Goal: Transaction & Acquisition: Book appointment/travel/reservation

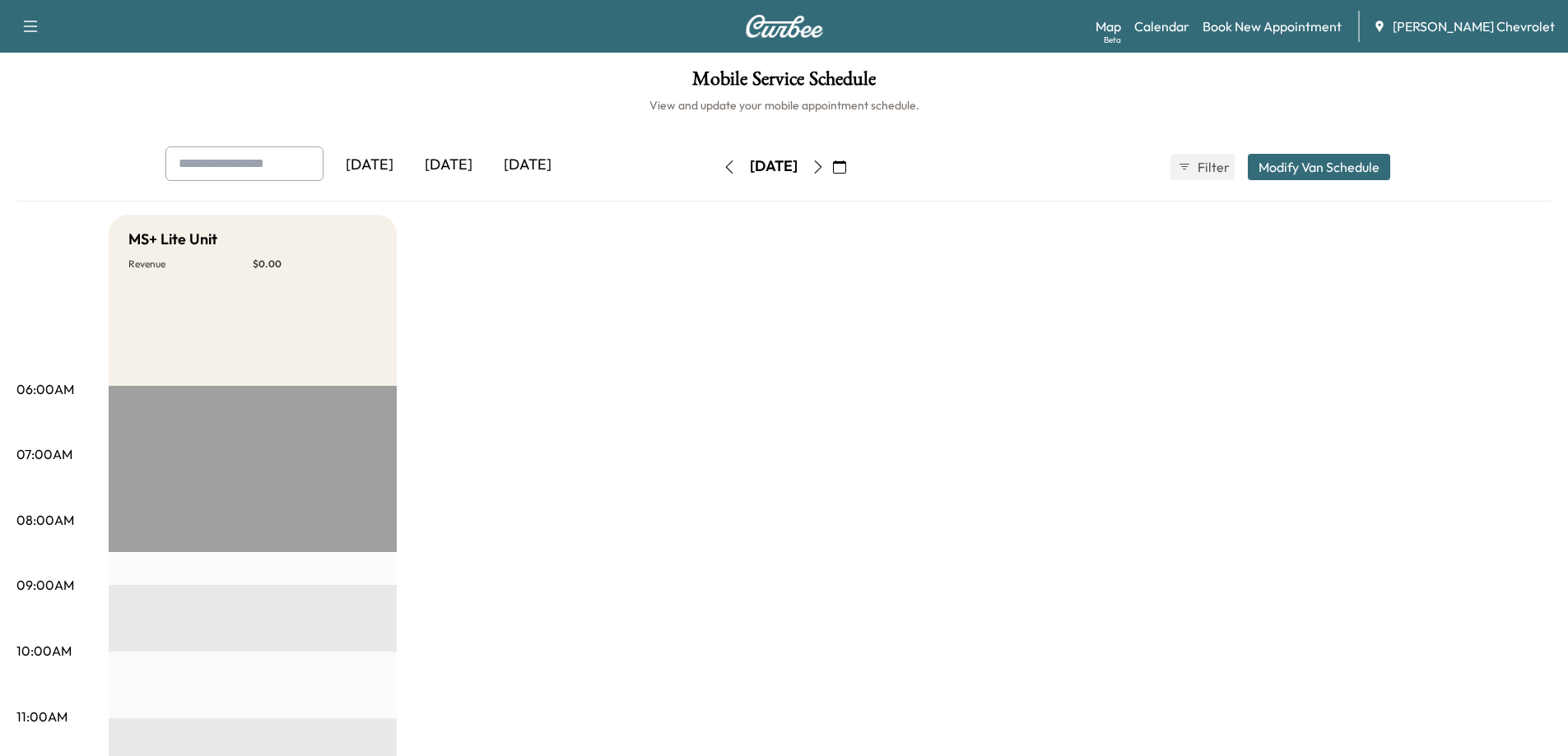
click at [846, 168] on icon "button" at bounding box center [840, 167] width 14 height 14
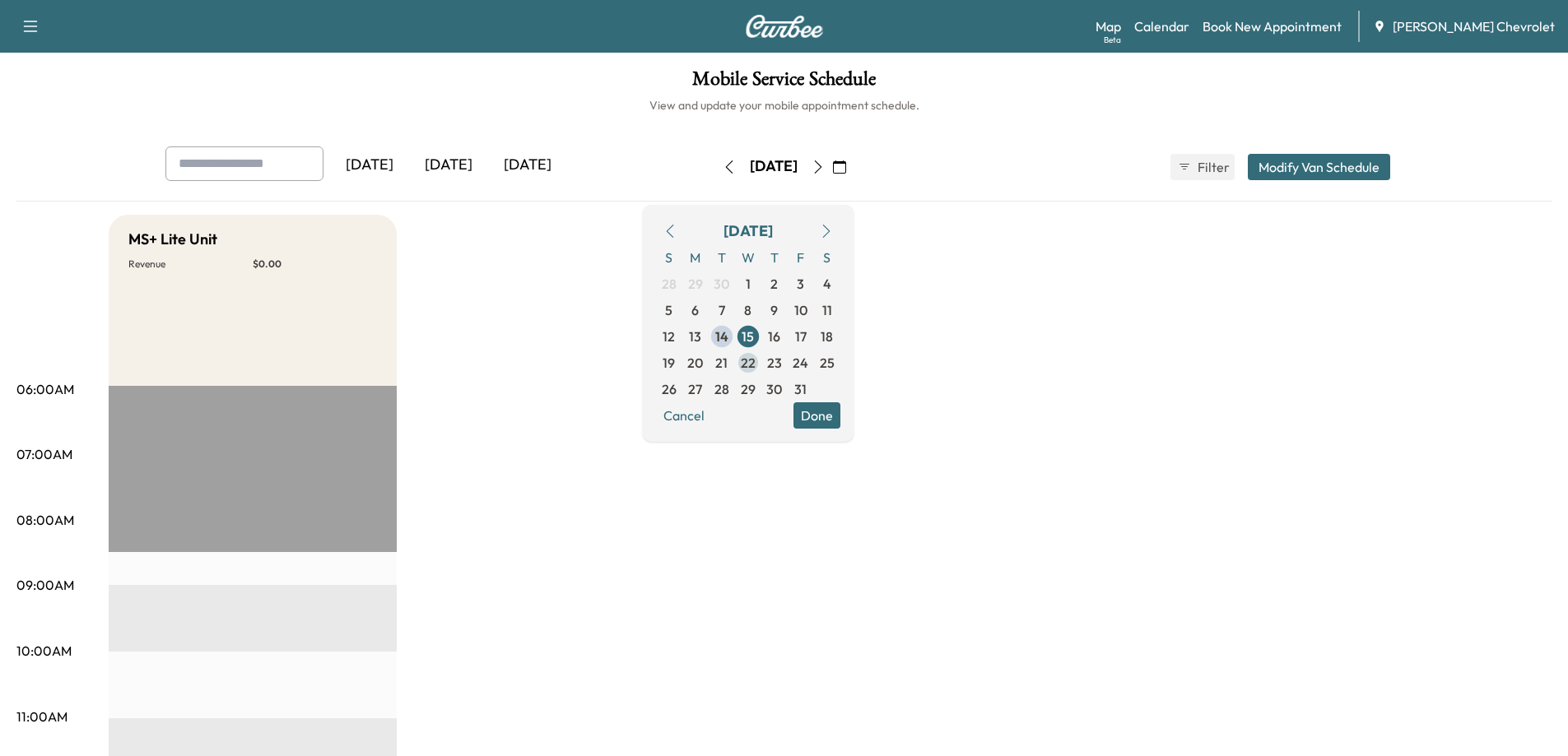
click at [755, 364] on span "22" at bounding box center [748, 363] width 15 height 19
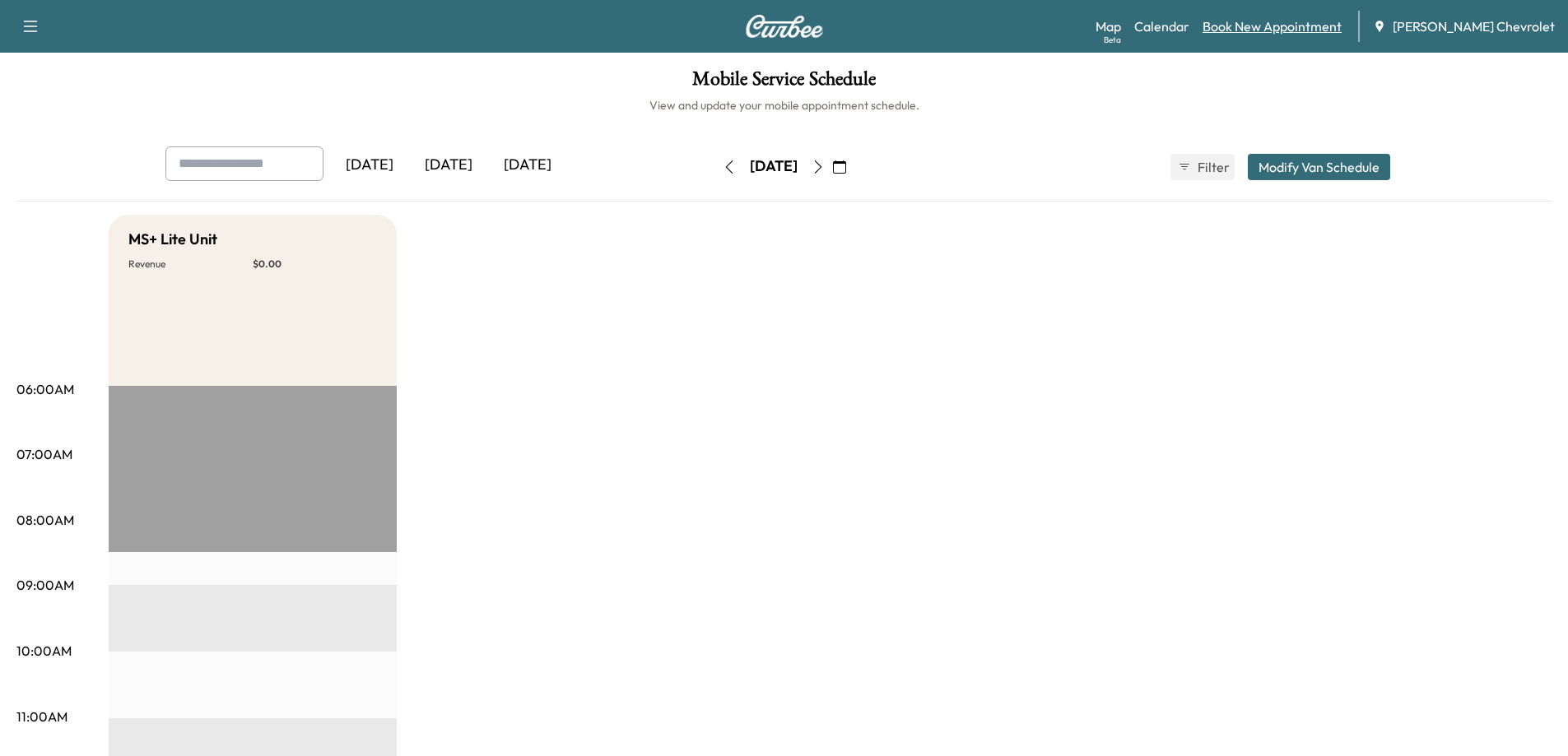
click at [1293, 29] on link "Book New Appointment" at bounding box center [1272, 26] width 139 height 19
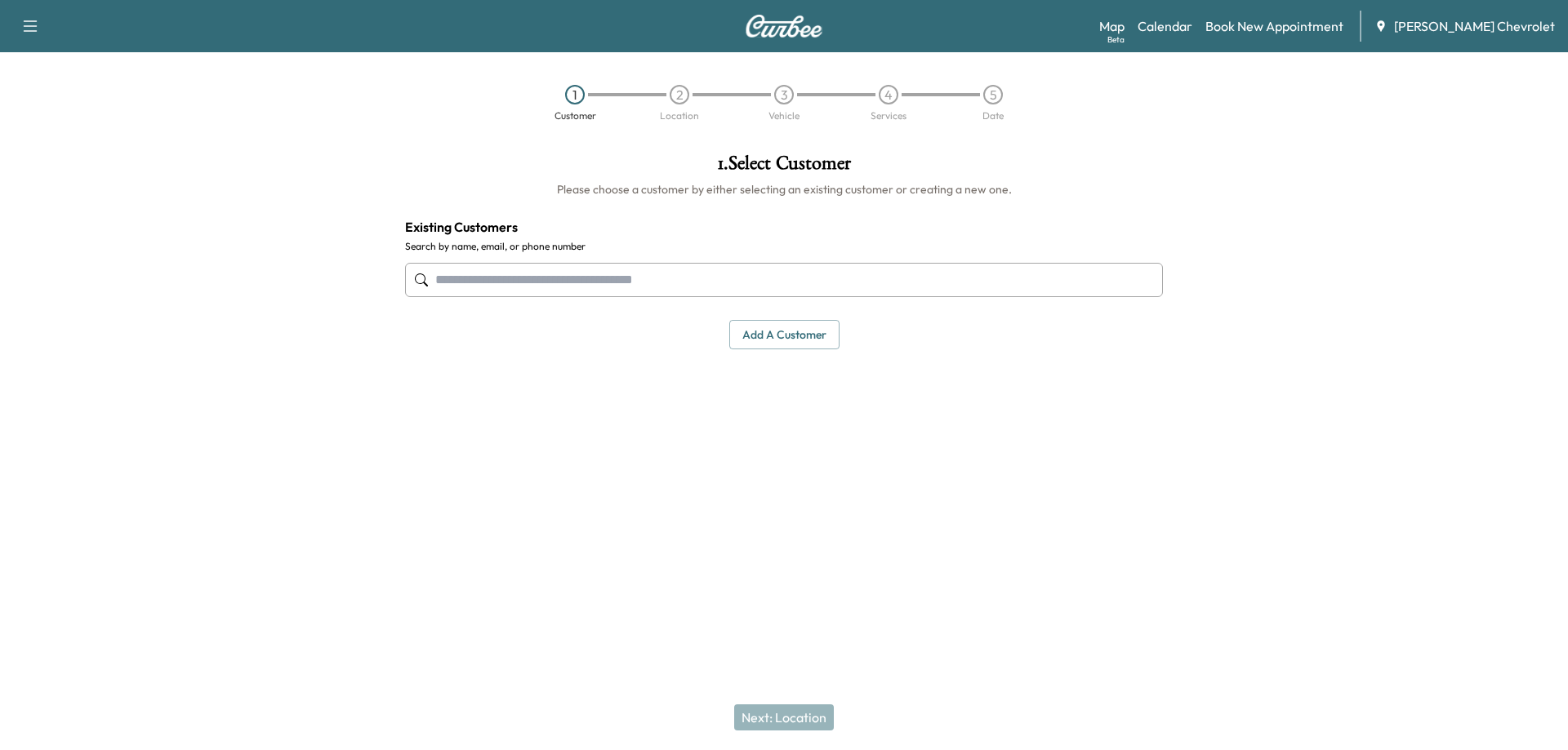
click at [493, 292] on input "text" at bounding box center [784, 280] width 758 height 35
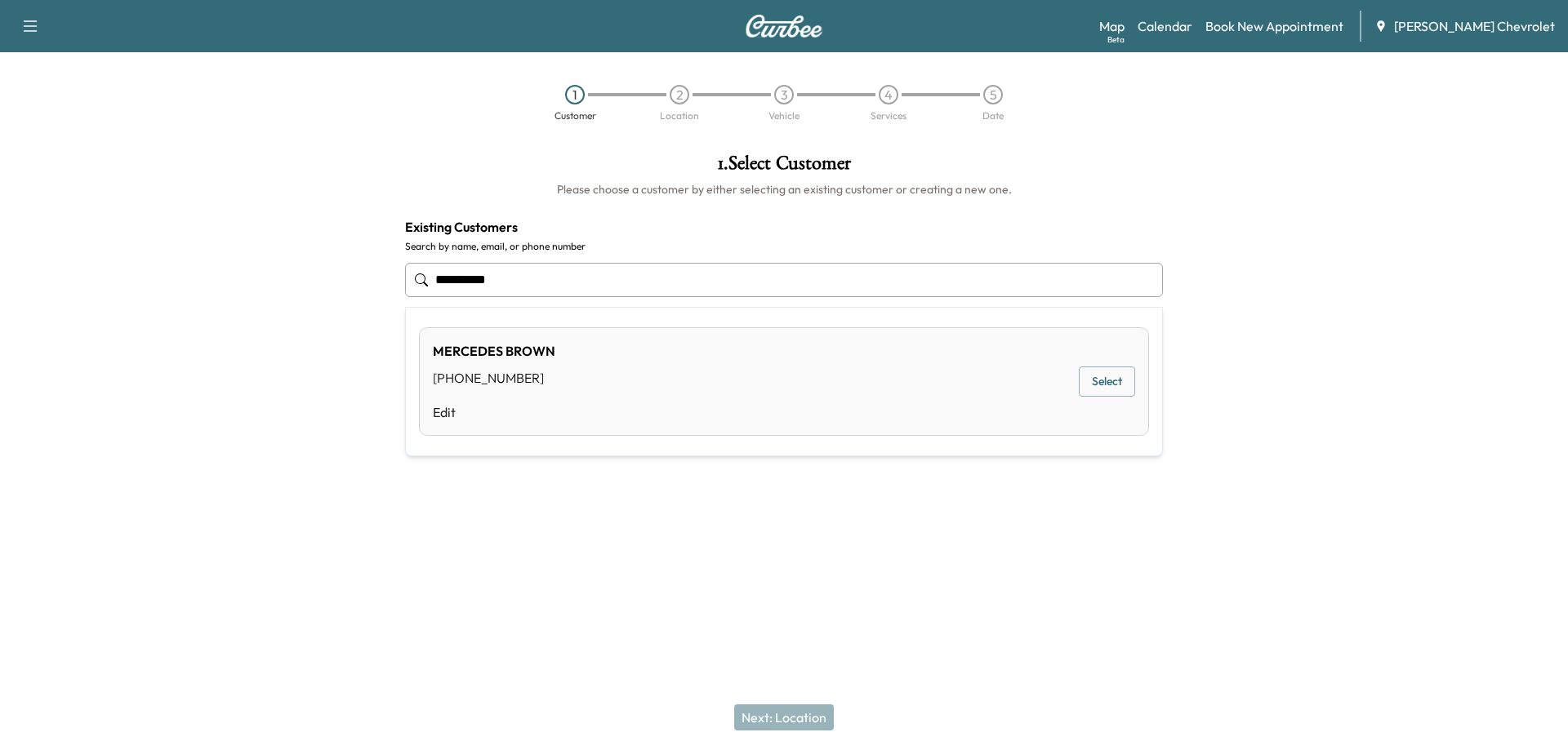
click at [1109, 381] on button "Select" at bounding box center [1106, 381] width 57 height 30
type input "**********"
click at [802, 723] on button "Next: Location" at bounding box center [784, 716] width 100 height 26
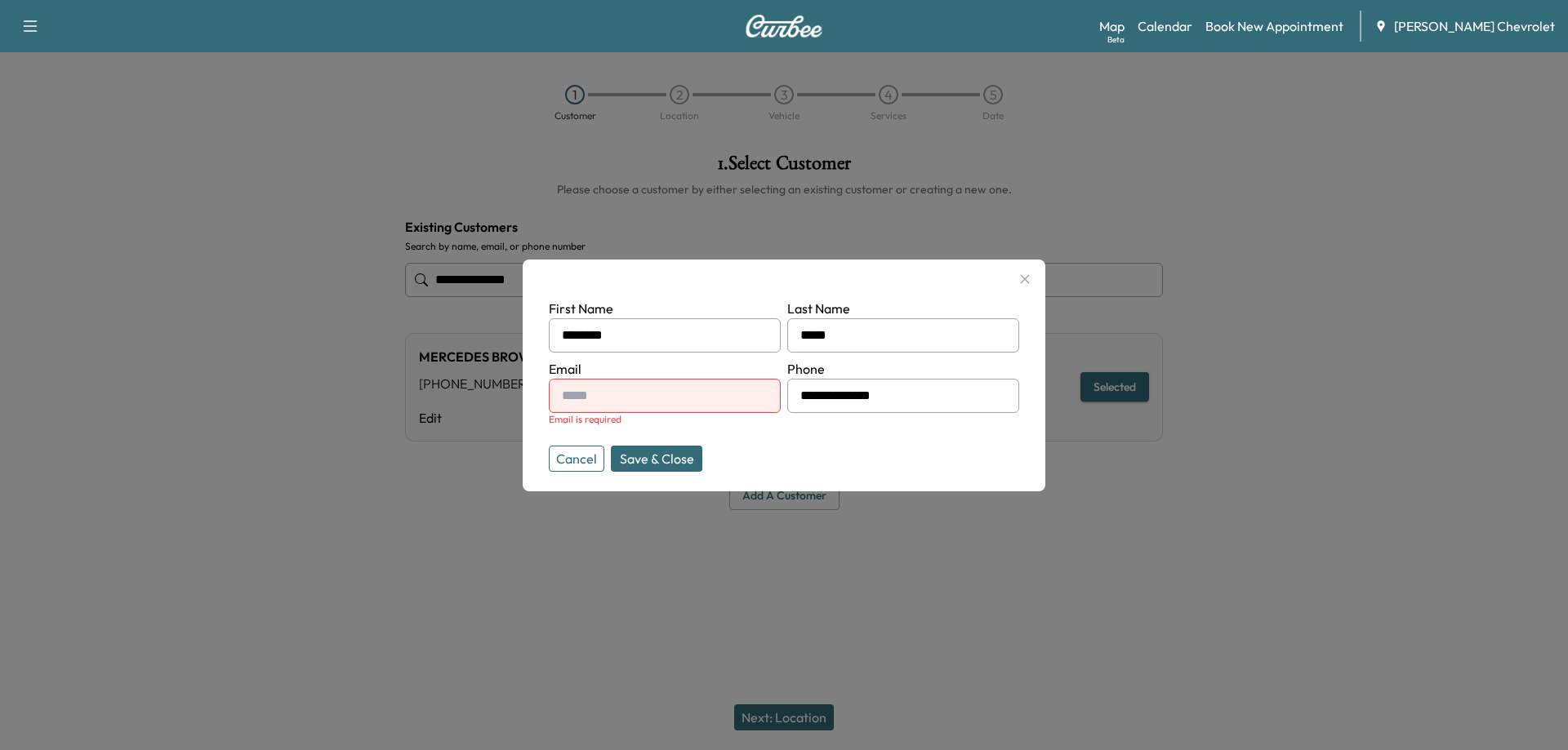
click at [582, 392] on input "text" at bounding box center [665, 396] width 232 height 35
type input "**********"
click at [650, 458] on button "Save & Close" at bounding box center [655, 458] width 91 height 26
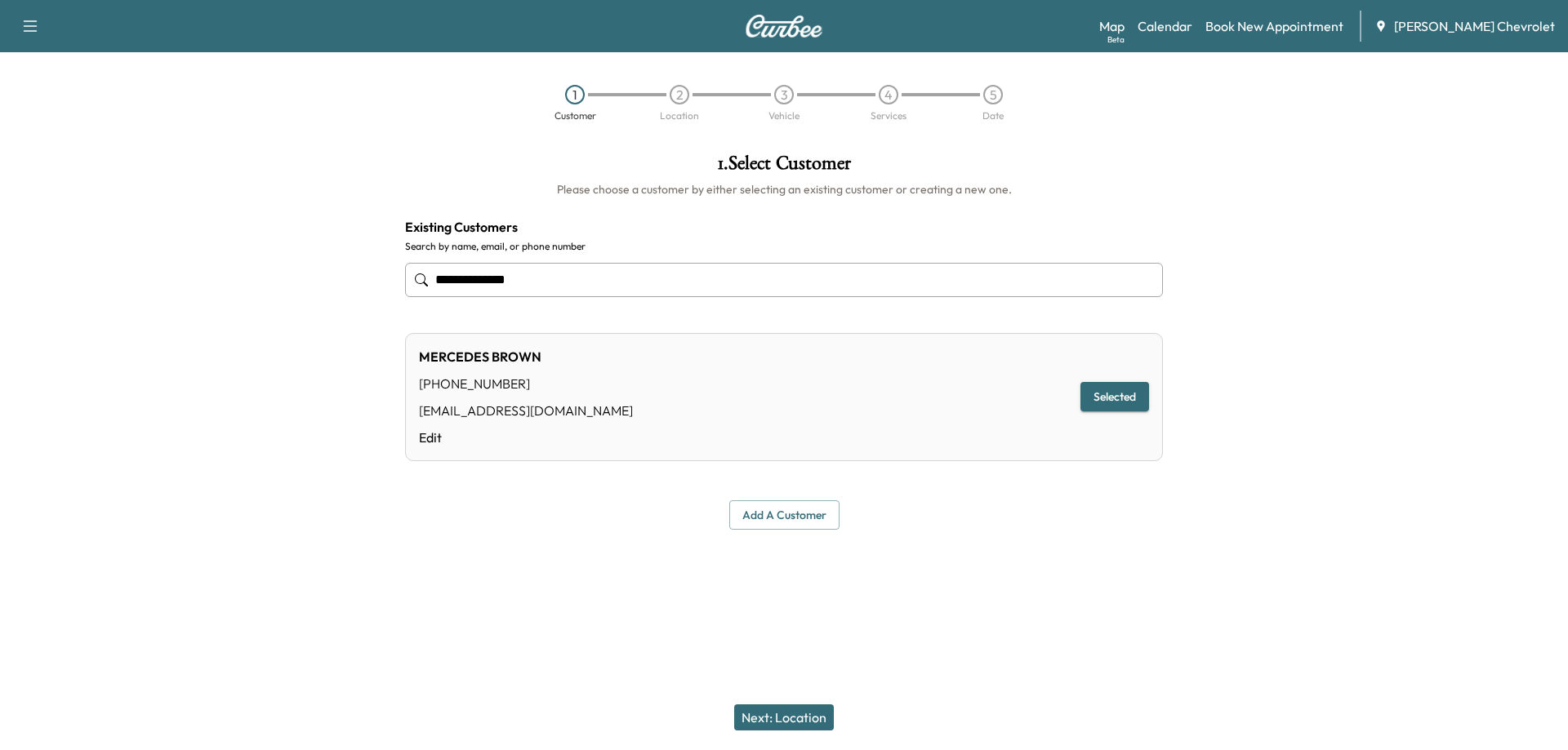
click at [773, 731] on div "Next: Location" at bounding box center [784, 717] width 1568 height 65
click at [773, 709] on button "Next: Location" at bounding box center [784, 716] width 100 height 26
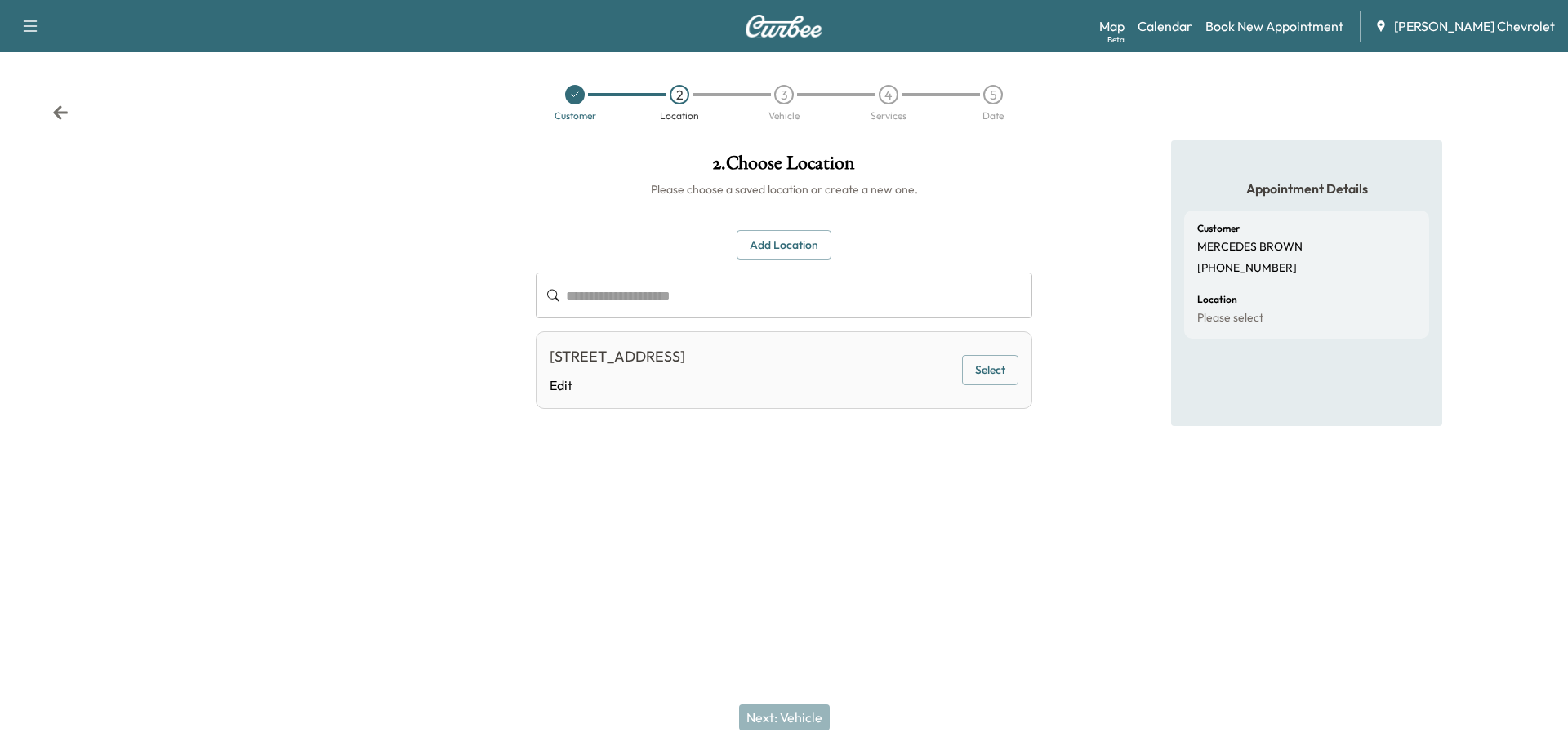
click at [983, 382] on button "Select" at bounding box center [989, 369] width 57 height 30
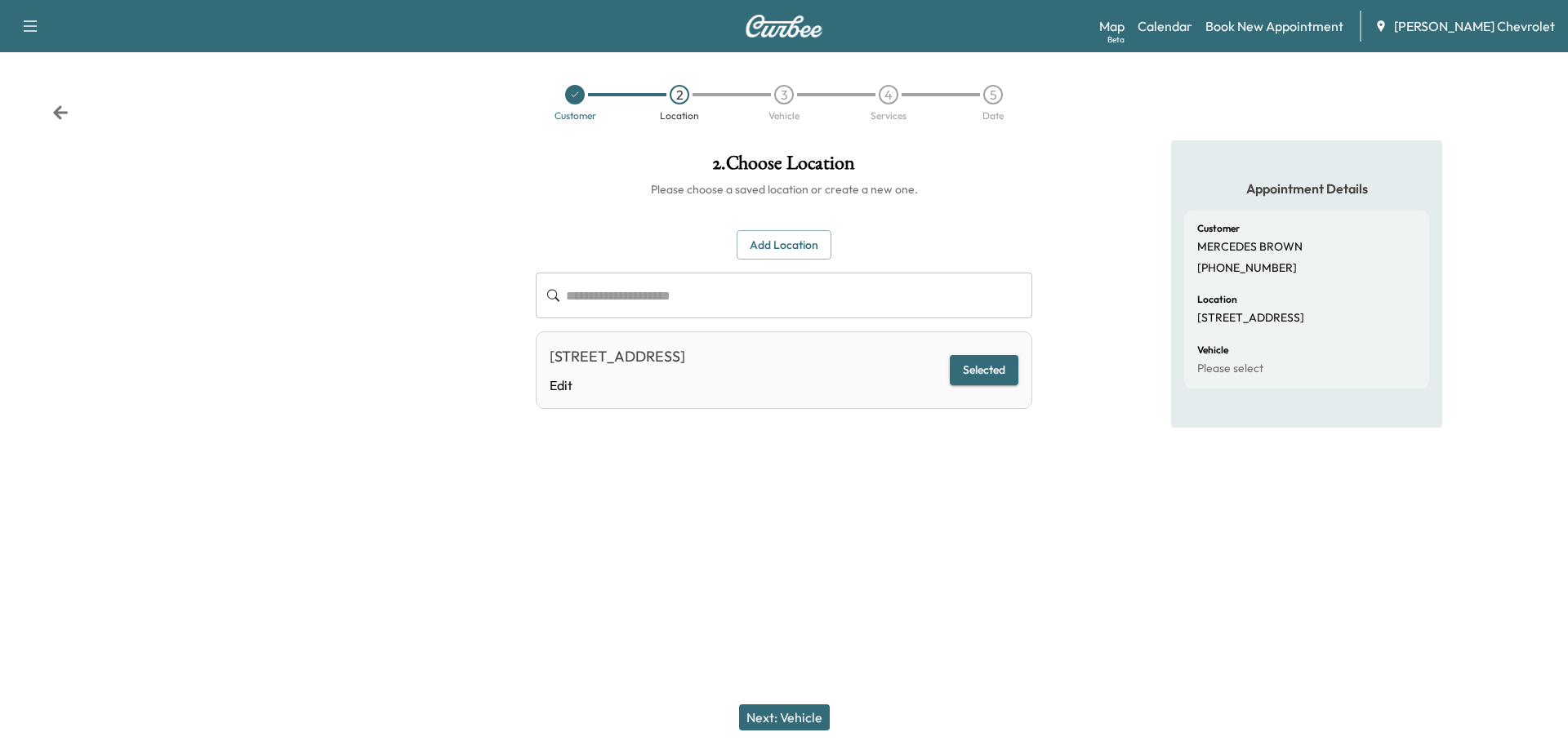
click at [786, 714] on button "Next: Vehicle" at bounding box center [784, 716] width 90 height 26
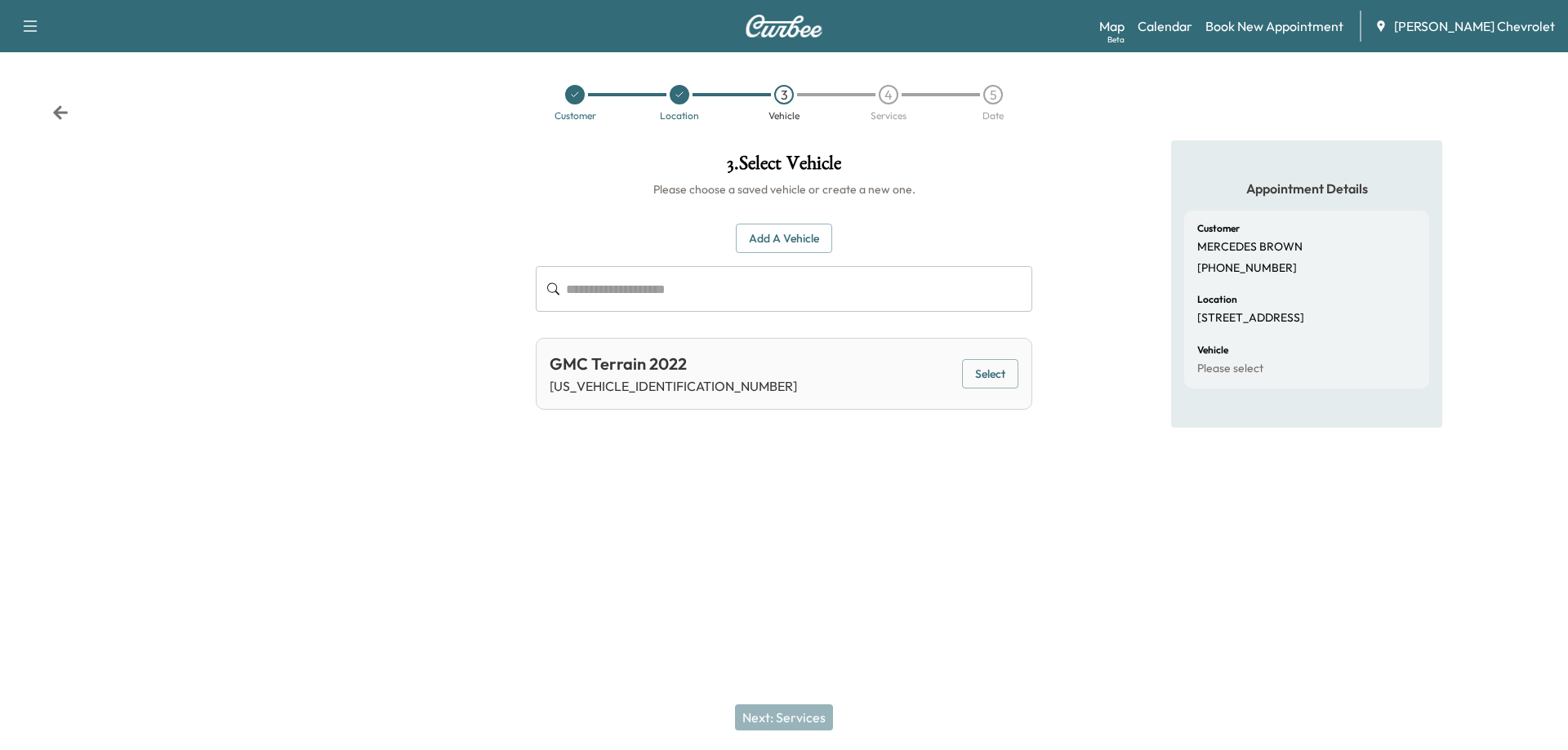
click at [988, 373] on button "Select" at bounding box center [989, 373] width 57 height 30
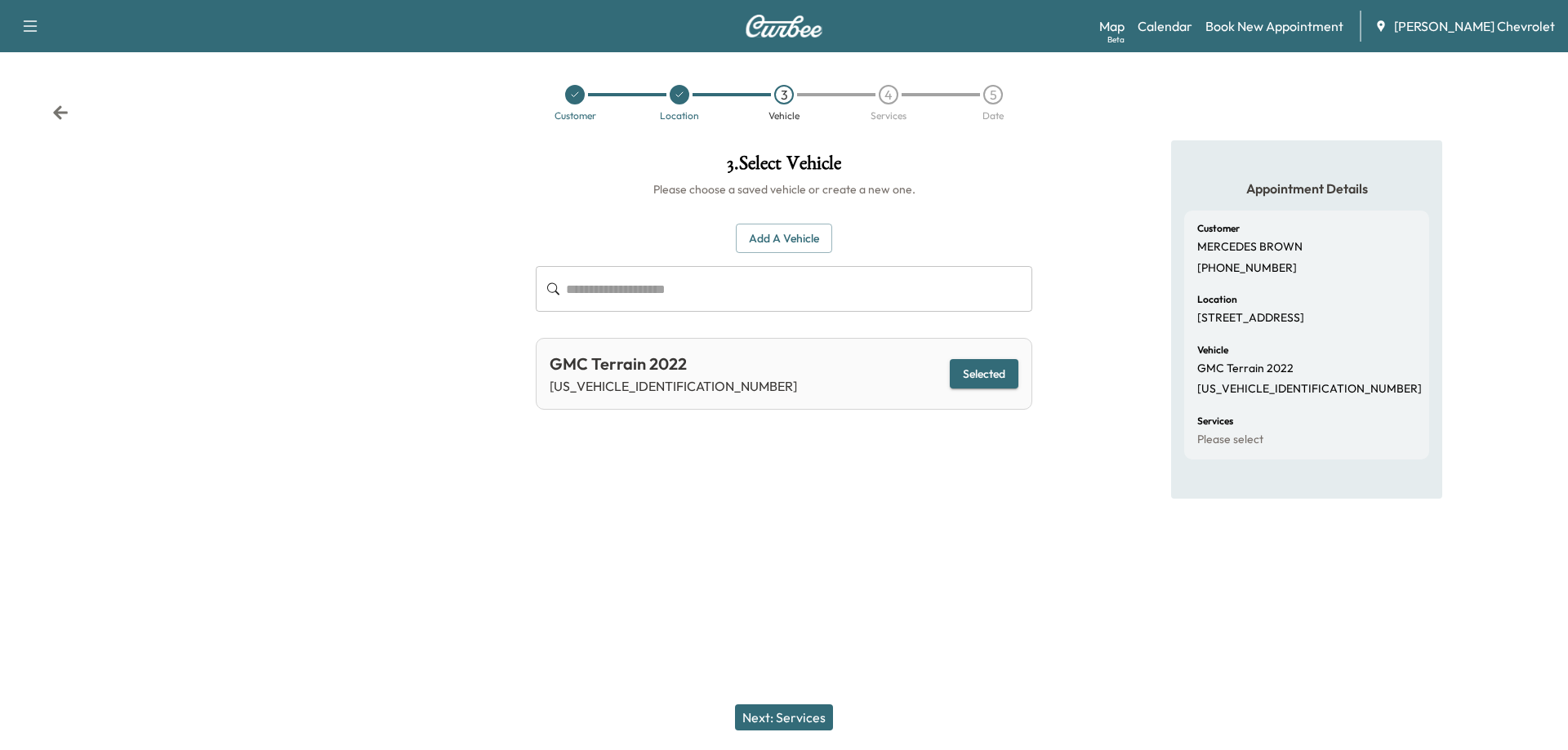
click at [781, 715] on button "Next: Services" at bounding box center [784, 716] width 98 height 26
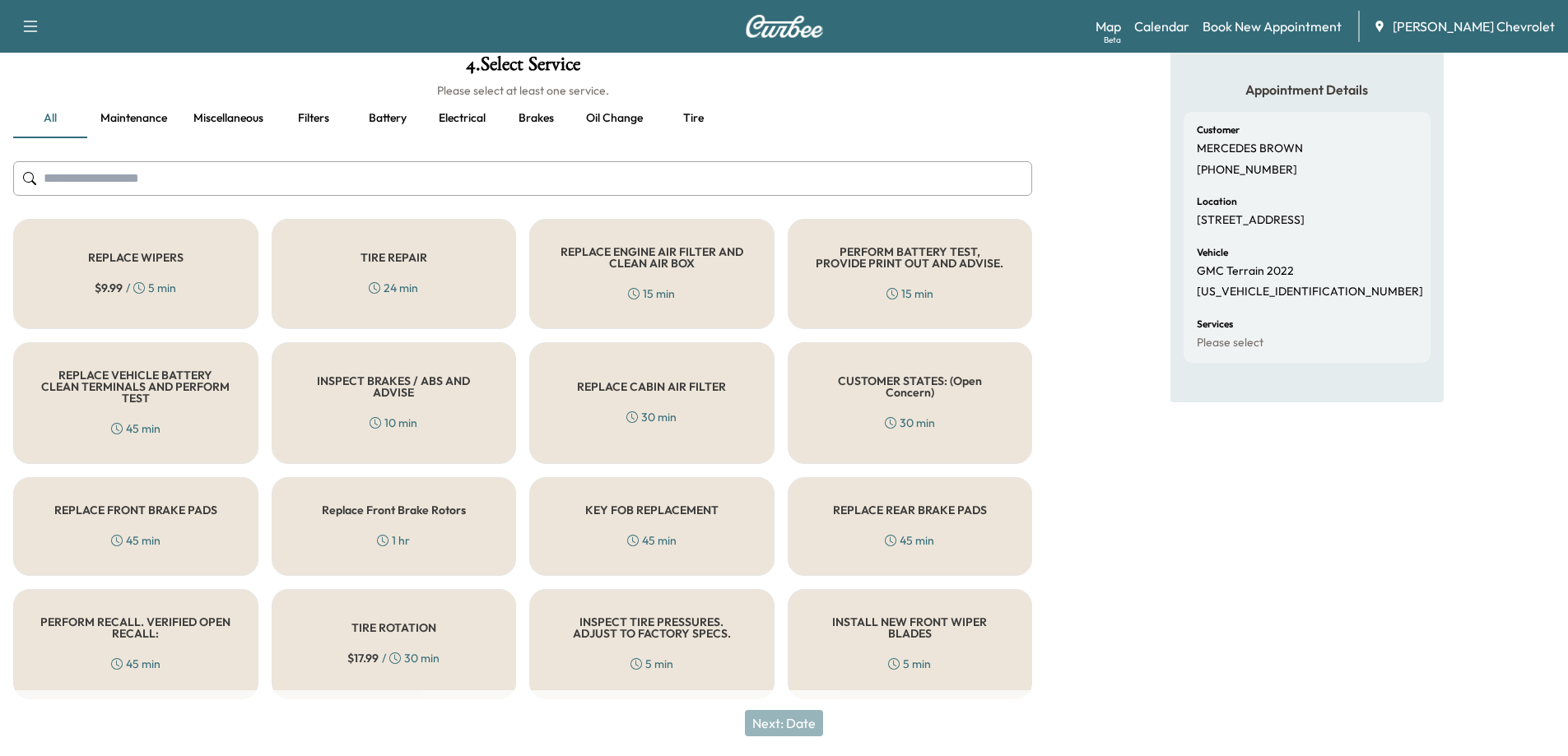
scroll to position [109, 0]
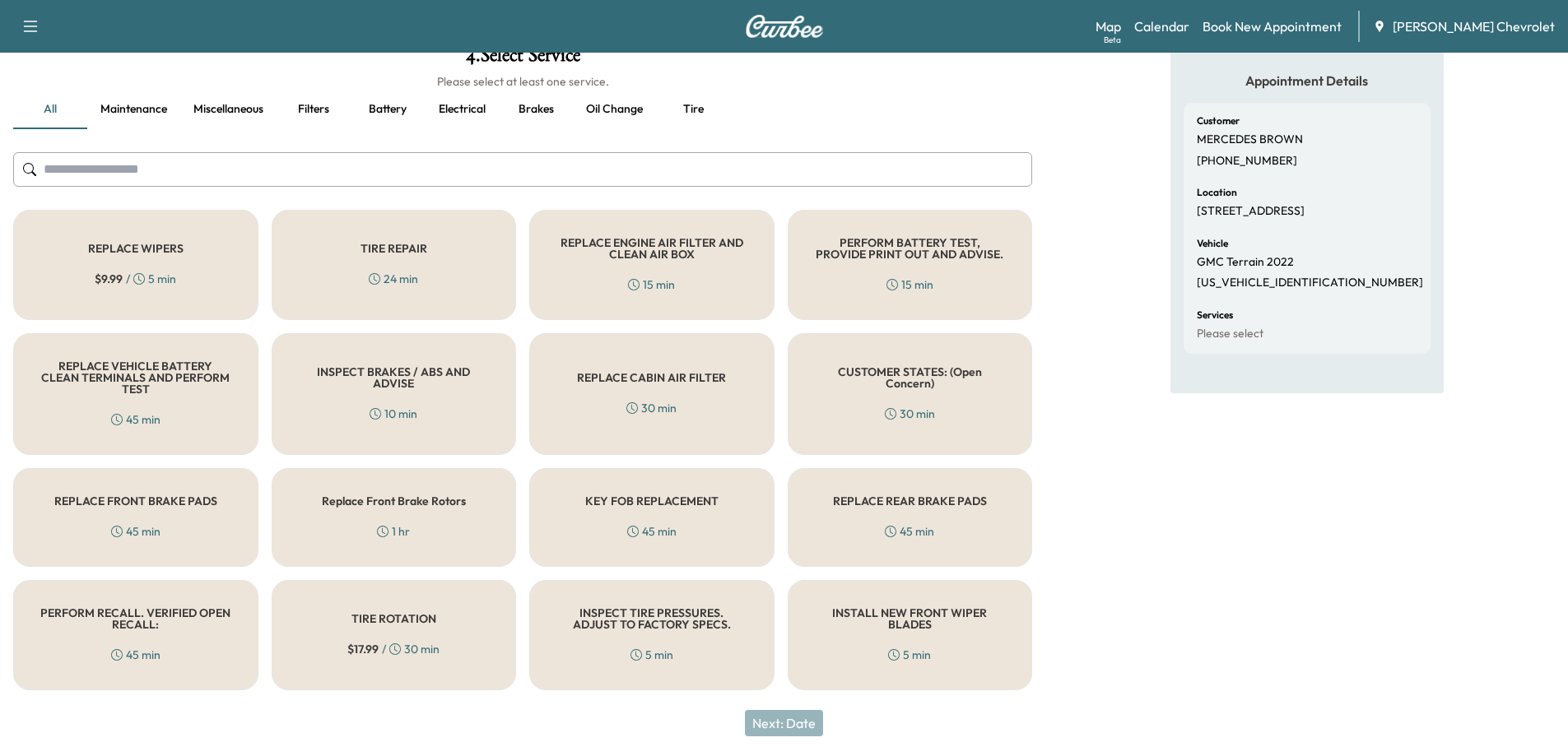
click at [119, 625] on h5 "PERFORM RECALL. VERIFIED OPEN RECALL:" at bounding box center [135, 619] width 191 height 23
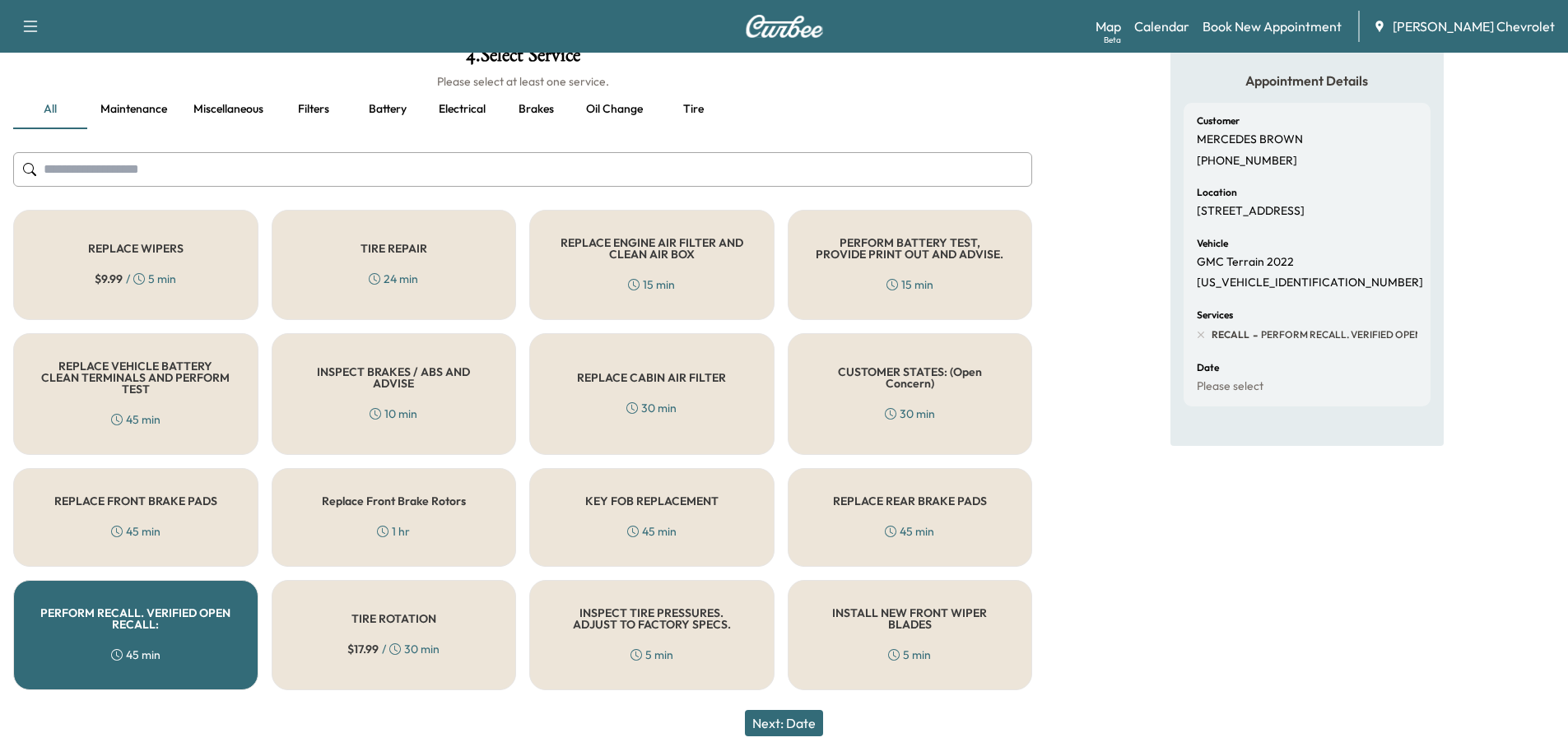
click at [786, 720] on button "Next: Date" at bounding box center [784, 722] width 78 height 26
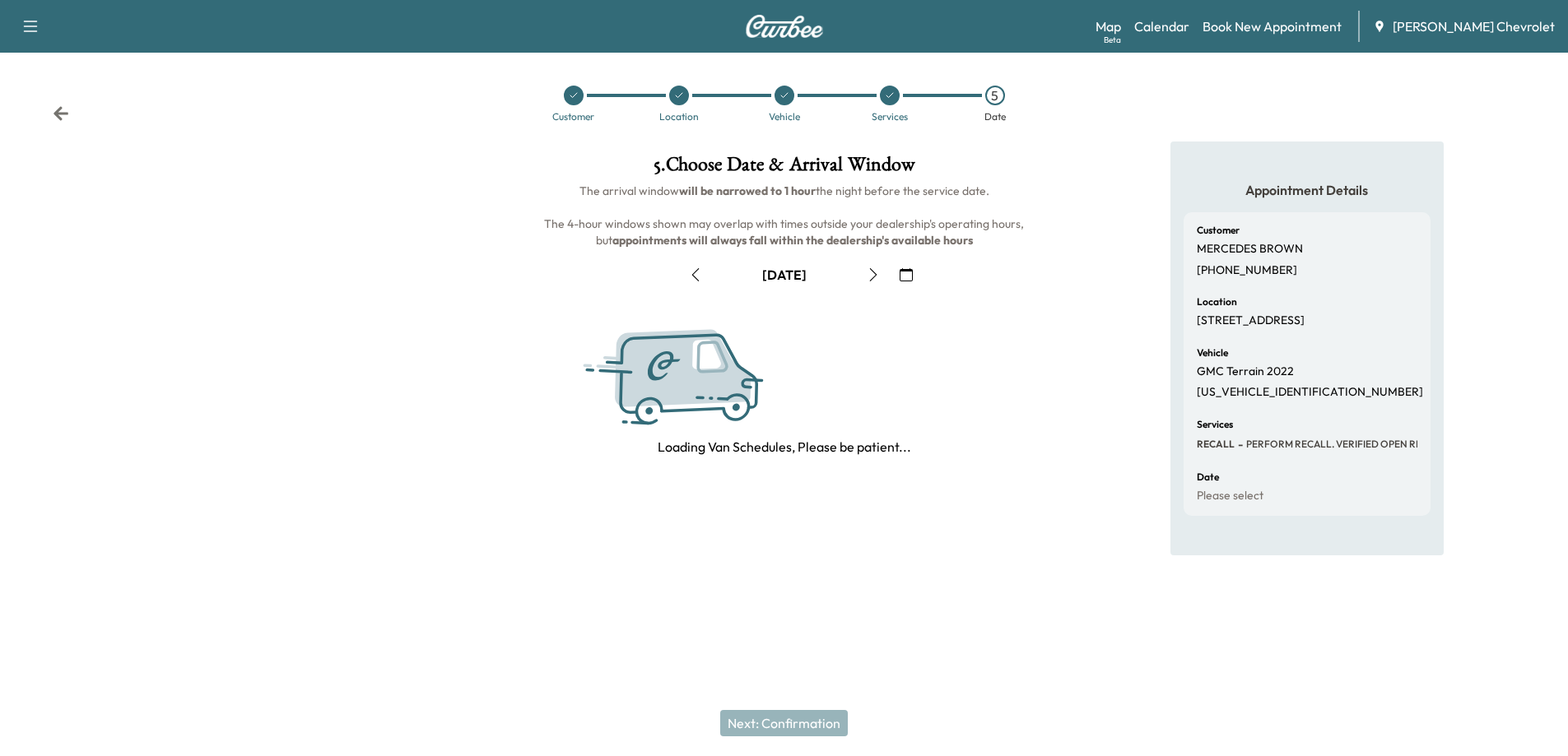
scroll to position [0, 0]
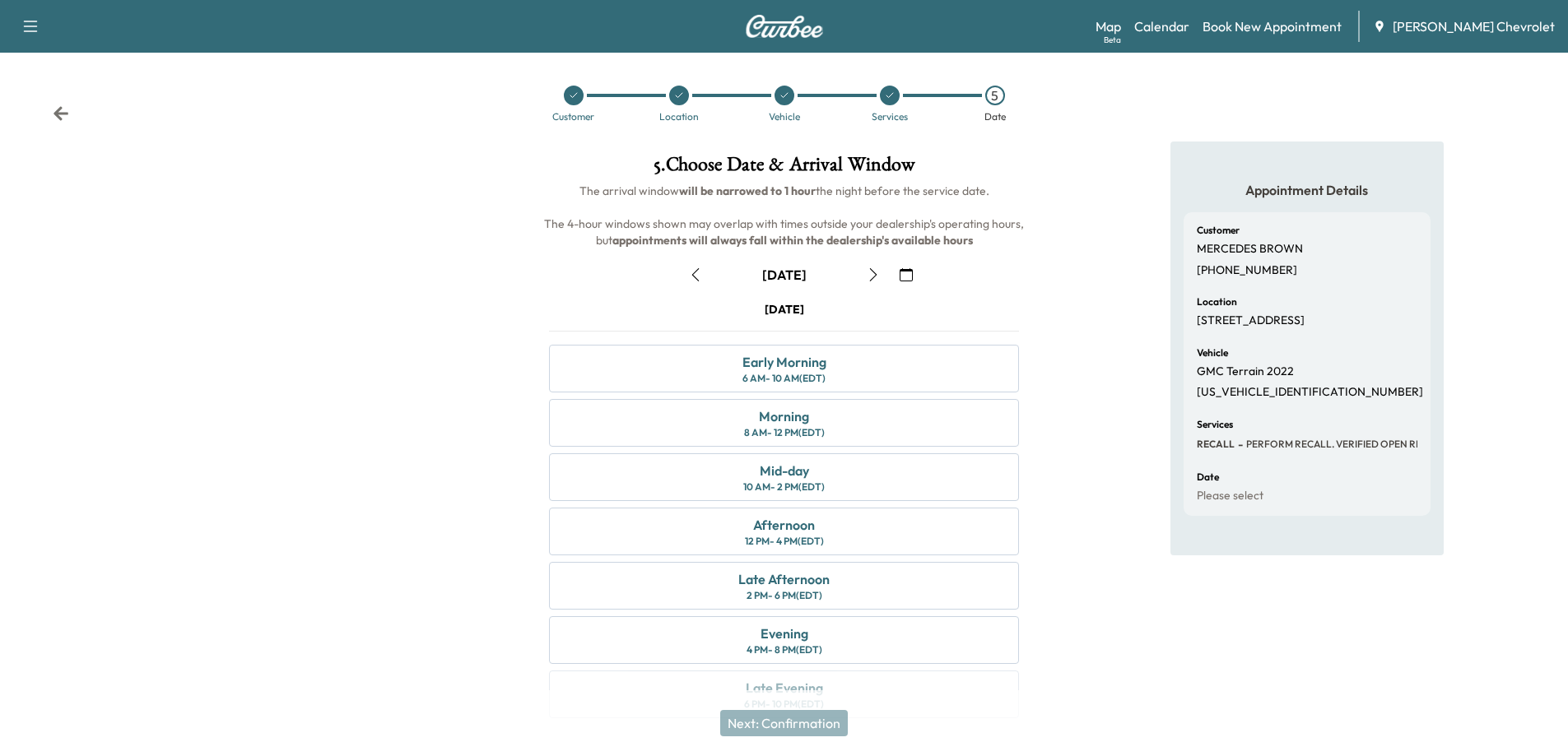
click at [902, 279] on icon "button" at bounding box center [906, 275] width 14 height 14
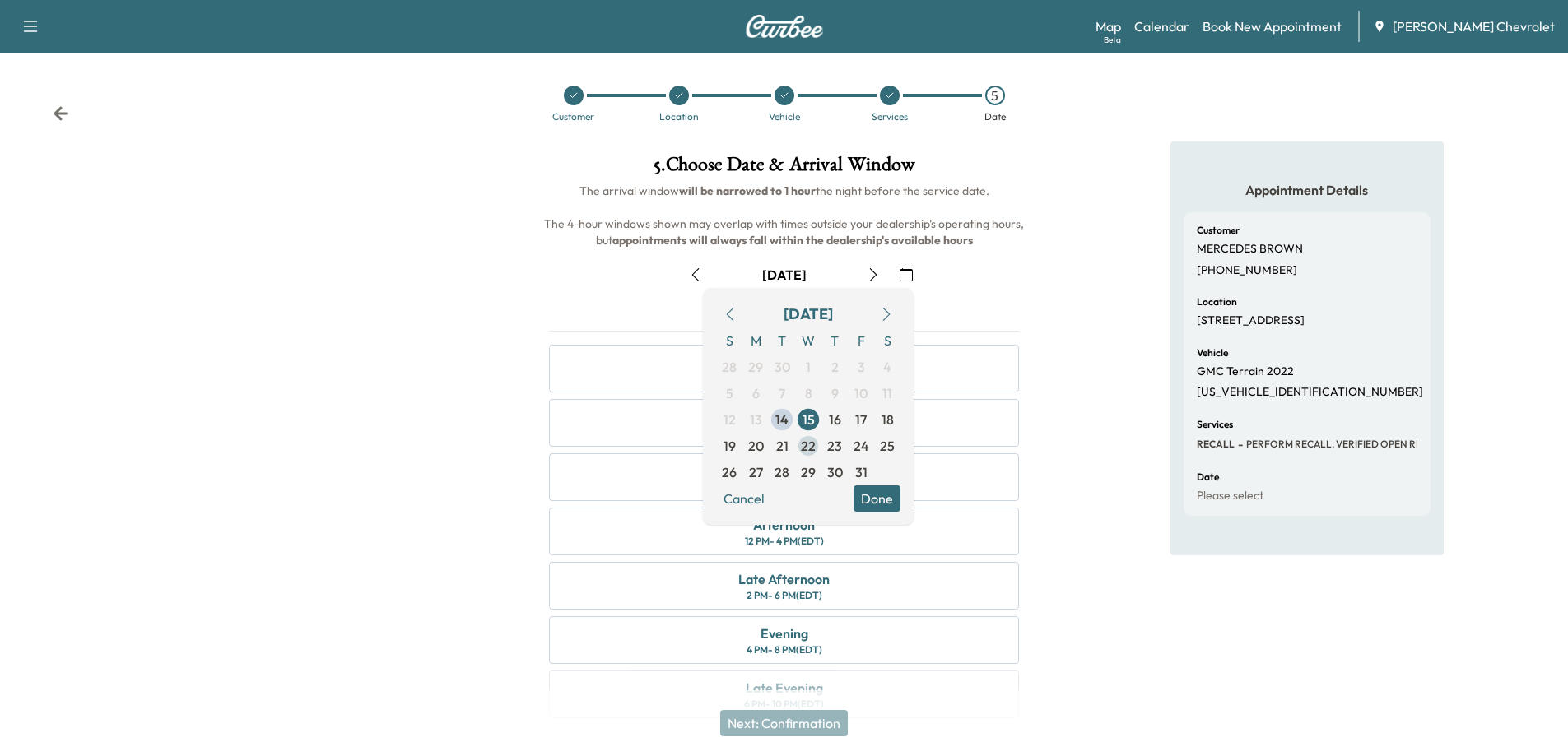
click at [809, 448] on span "22" at bounding box center [808, 446] width 15 height 19
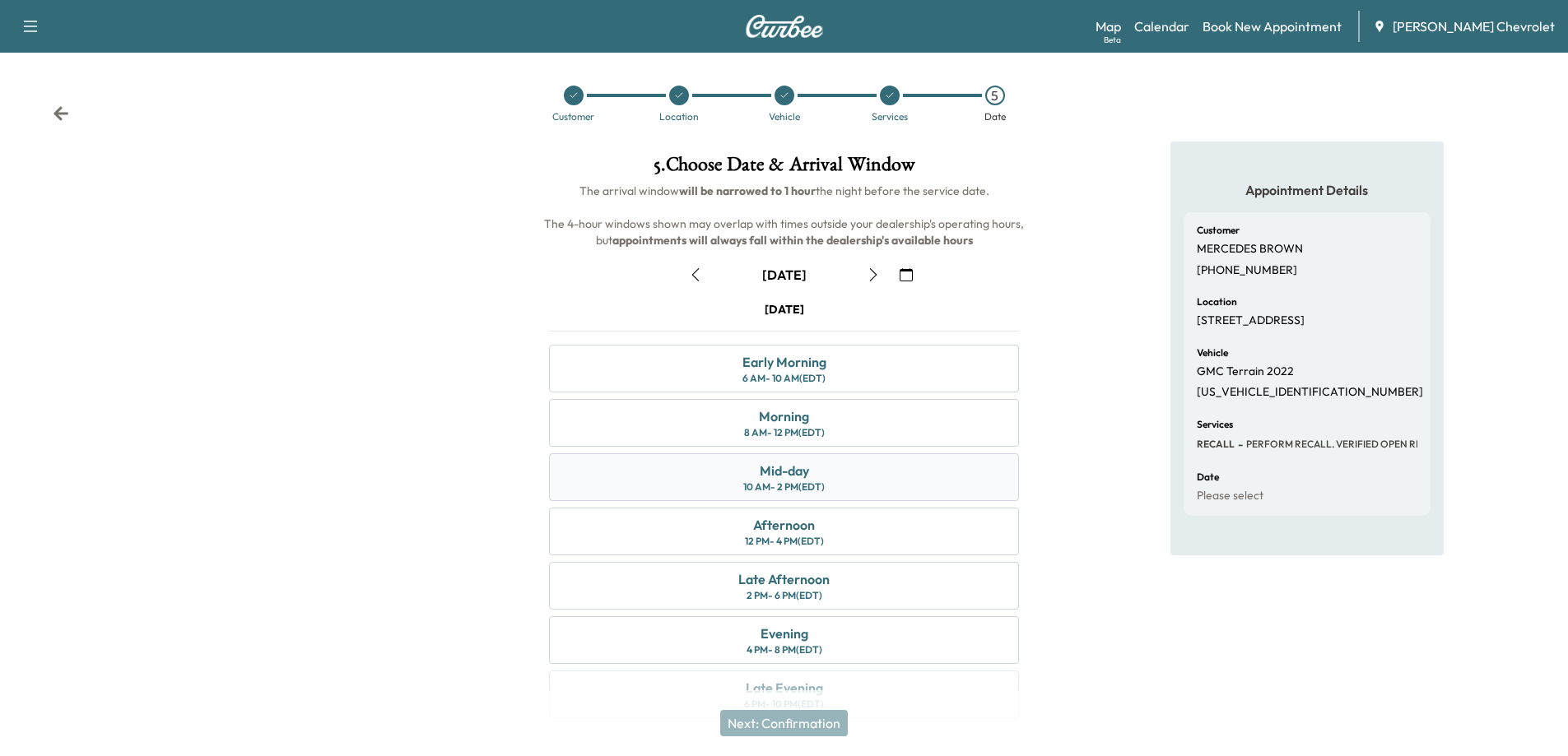
click at [796, 478] on div "Mid-day" at bounding box center [784, 470] width 49 height 19
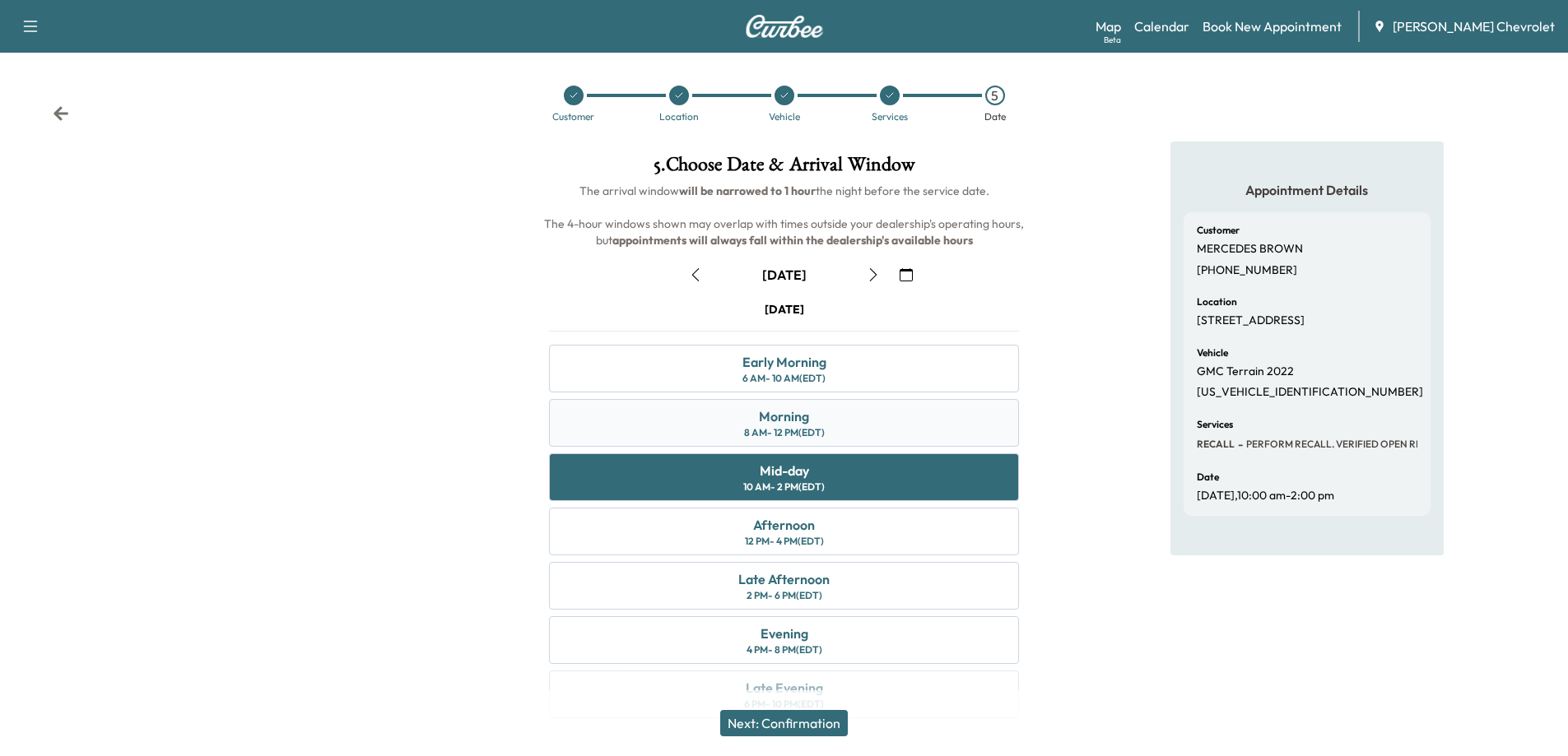
click at [815, 432] on div "8 AM - 12 PM (EDT)" at bounding box center [784, 433] width 80 height 14
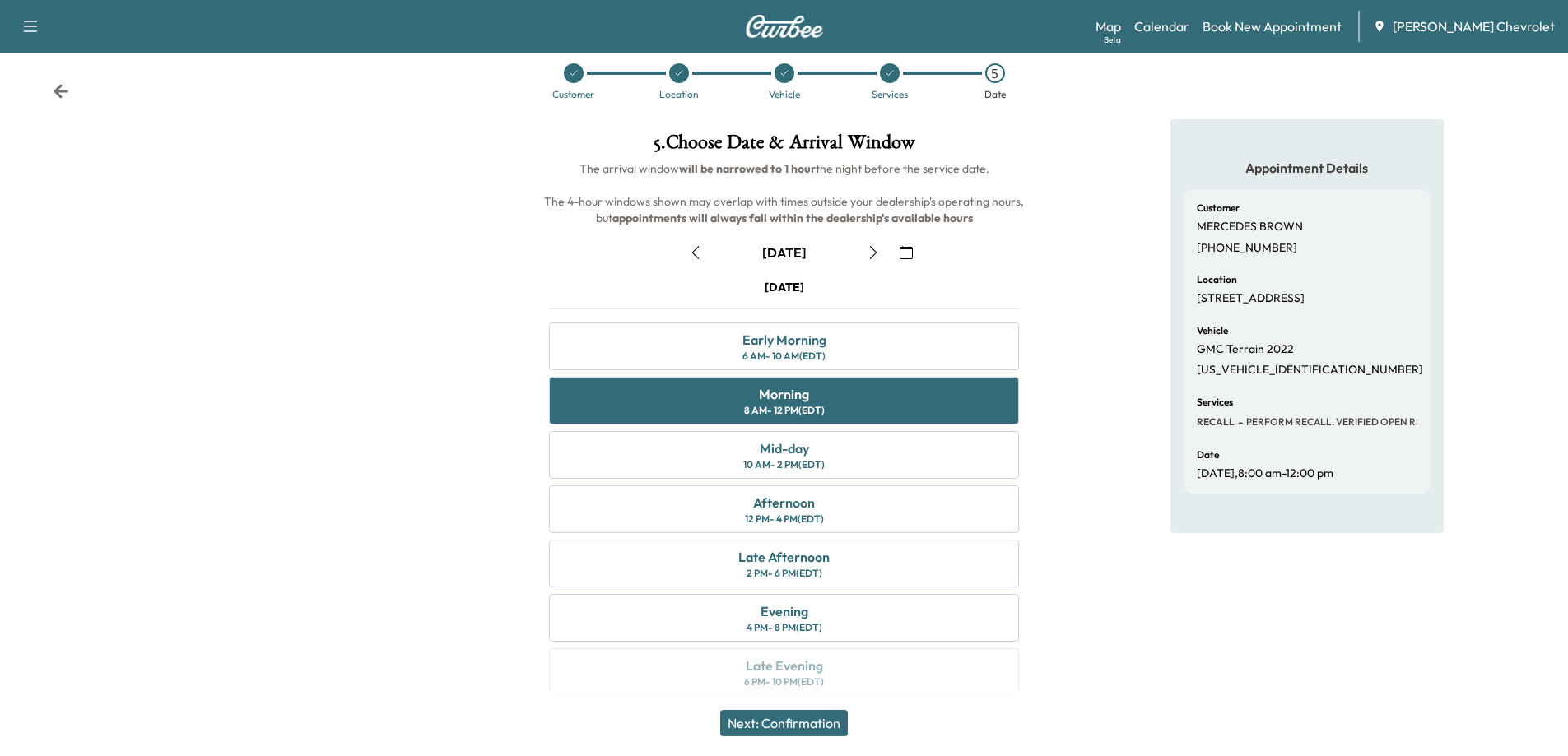
scroll to position [35, 0]
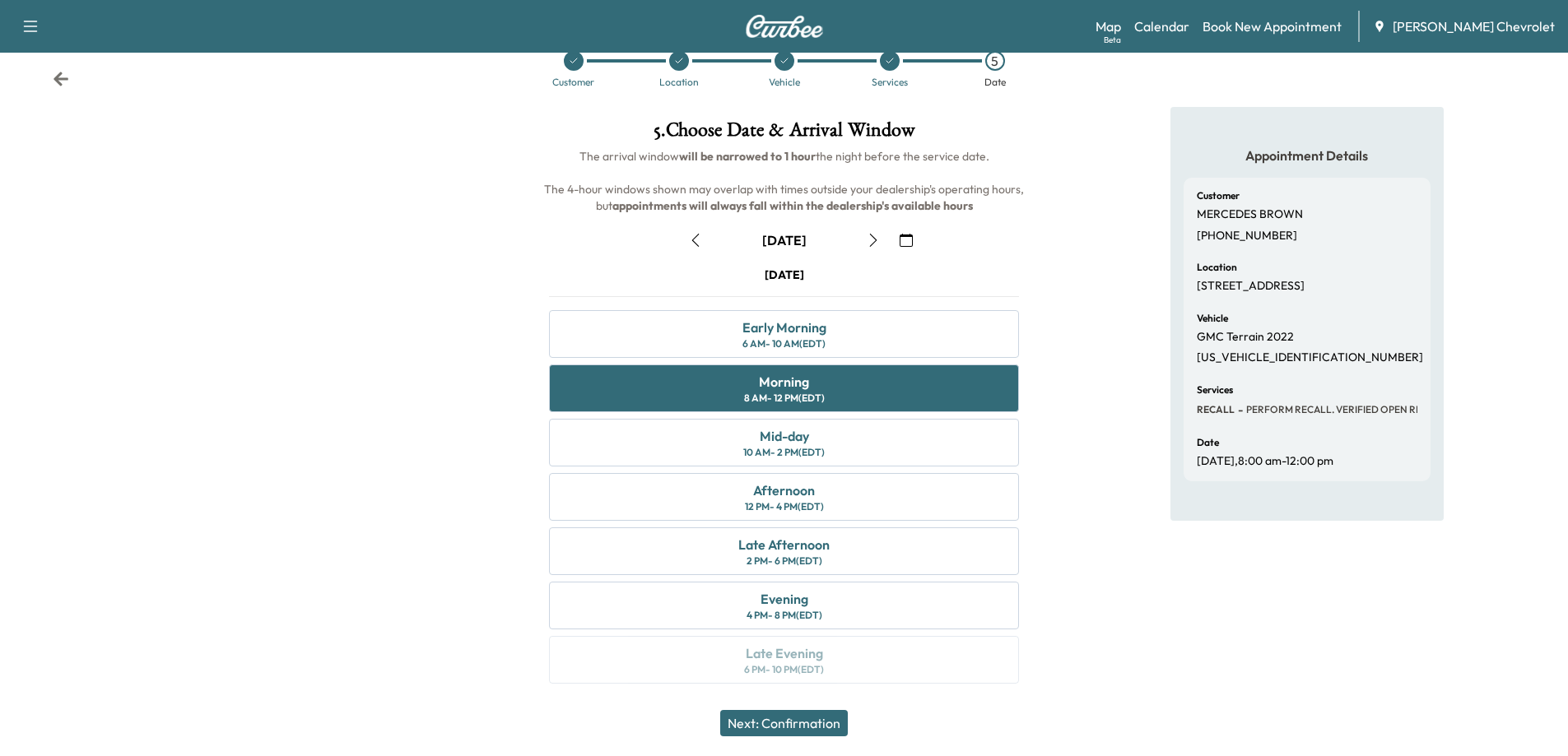
click at [815, 721] on button "Next: Confirmation" at bounding box center [784, 722] width 128 height 26
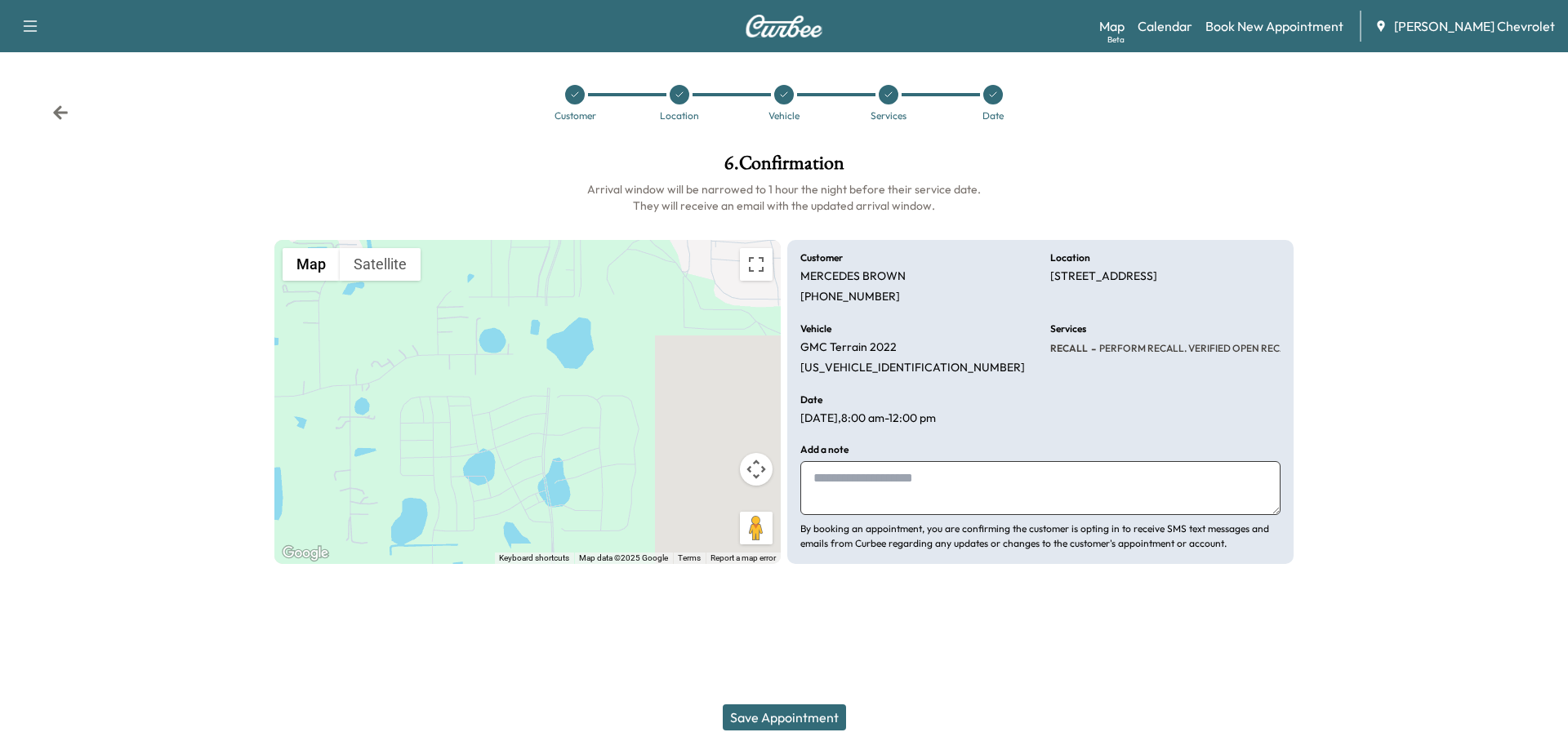
click at [850, 488] on textarea at bounding box center [1040, 488] width 480 height 54
type textarea "*"
type textarea "**********"
click at [795, 720] on button "Save Appointment" at bounding box center [784, 716] width 123 height 26
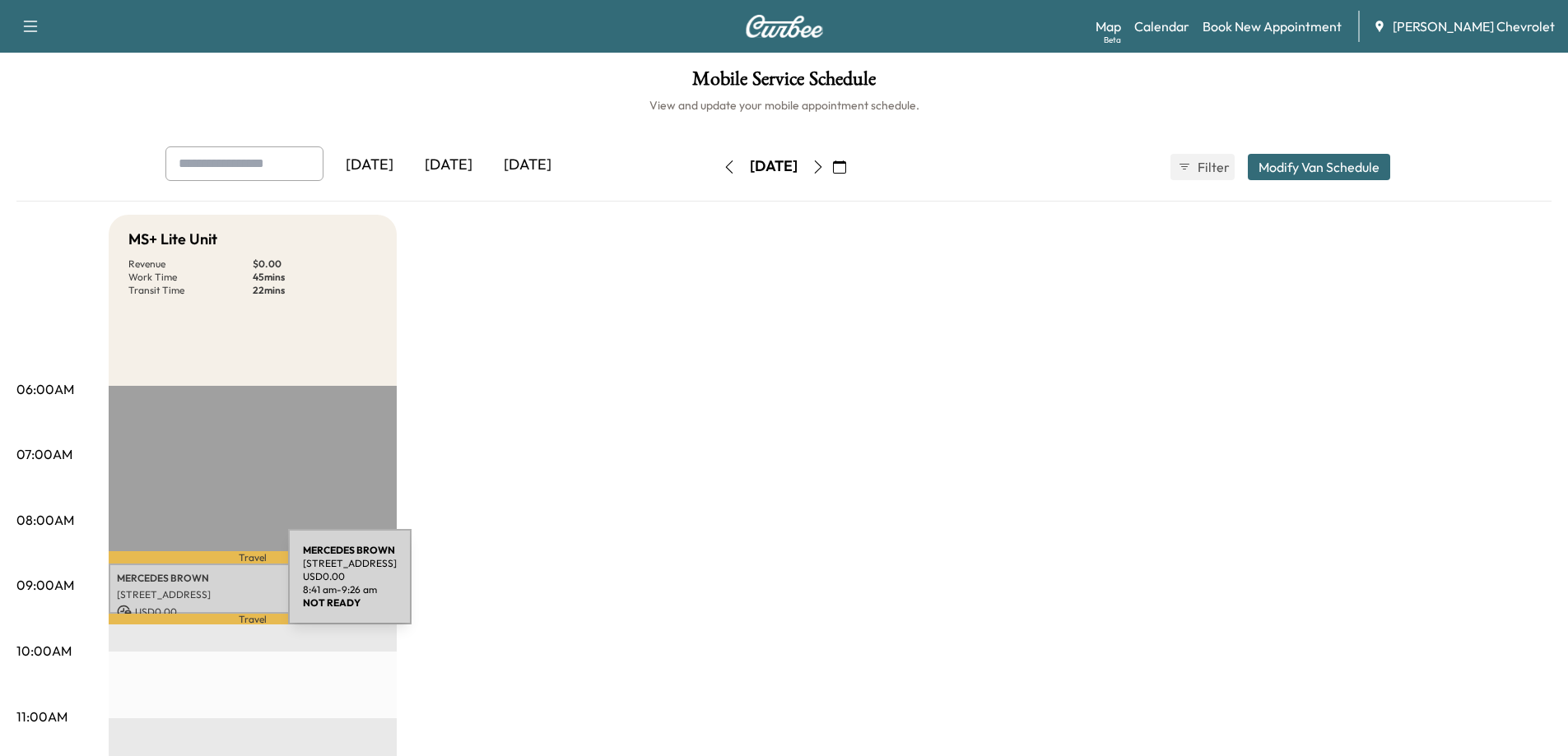
click at [164, 588] on p "[STREET_ADDRESS]" at bounding box center [252, 595] width 272 height 14
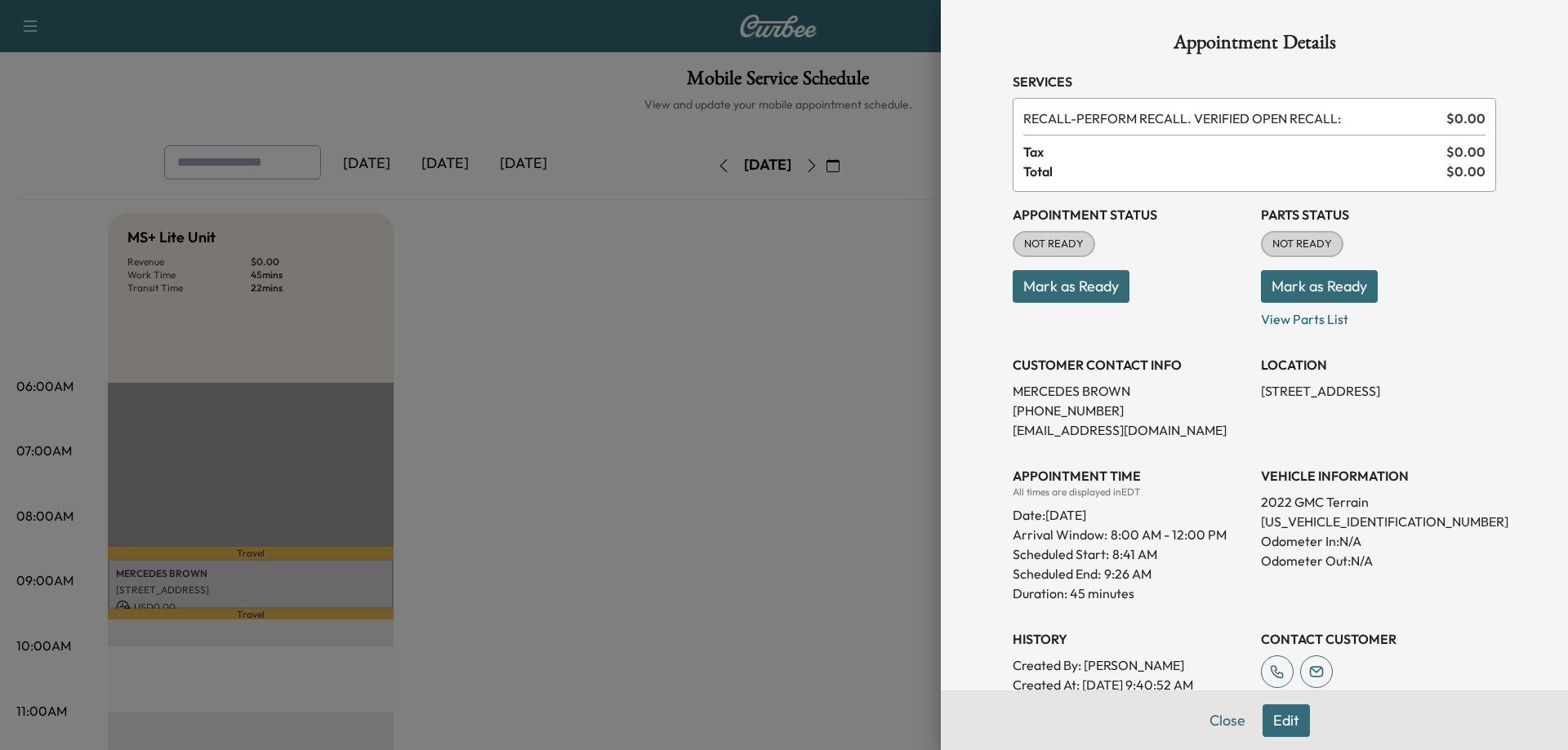
click at [1056, 285] on button "Mark as Ready" at bounding box center [1071, 287] width 117 height 33
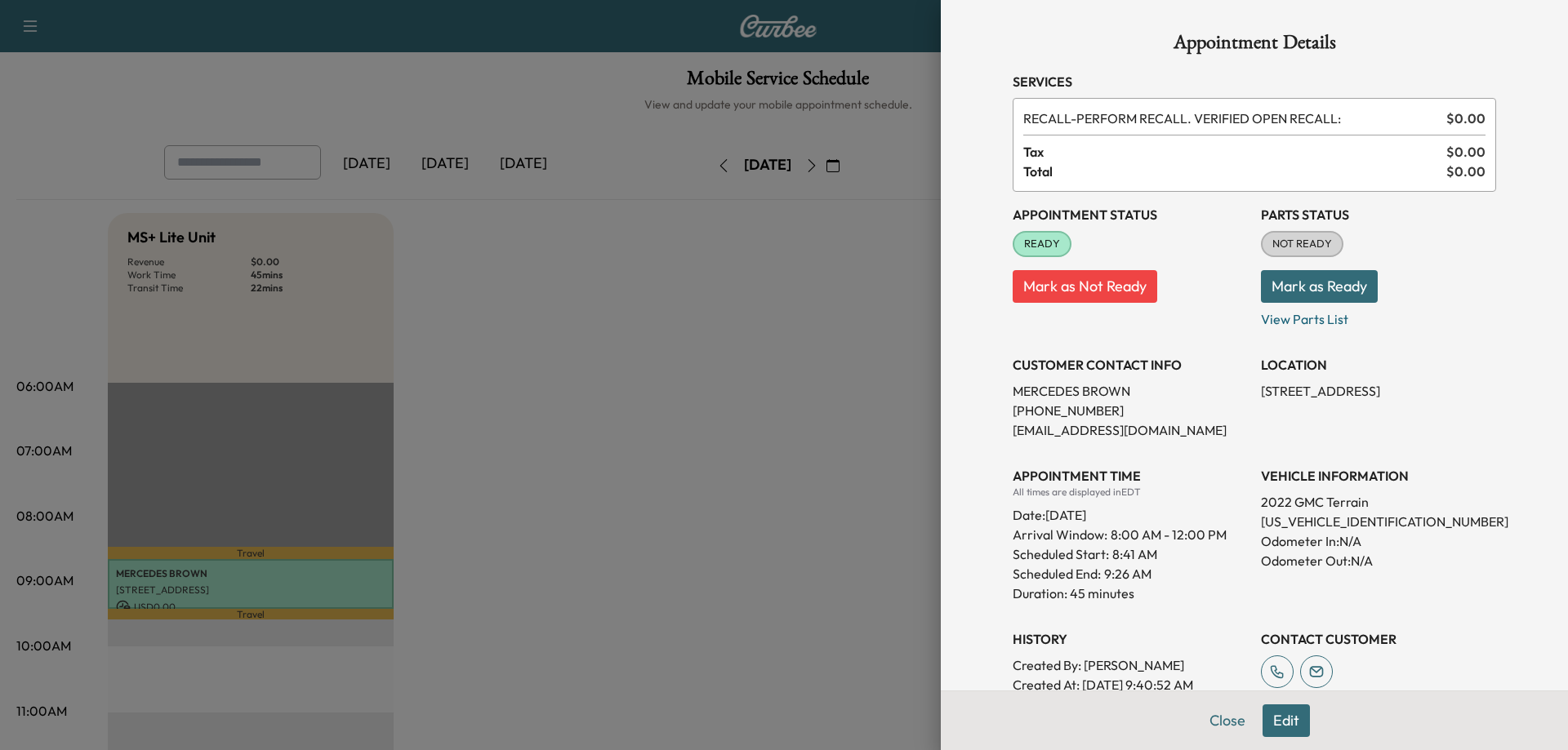
click at [1285, 721] on button "Edit" at bounding box center [1285, 720] width 47 height 33
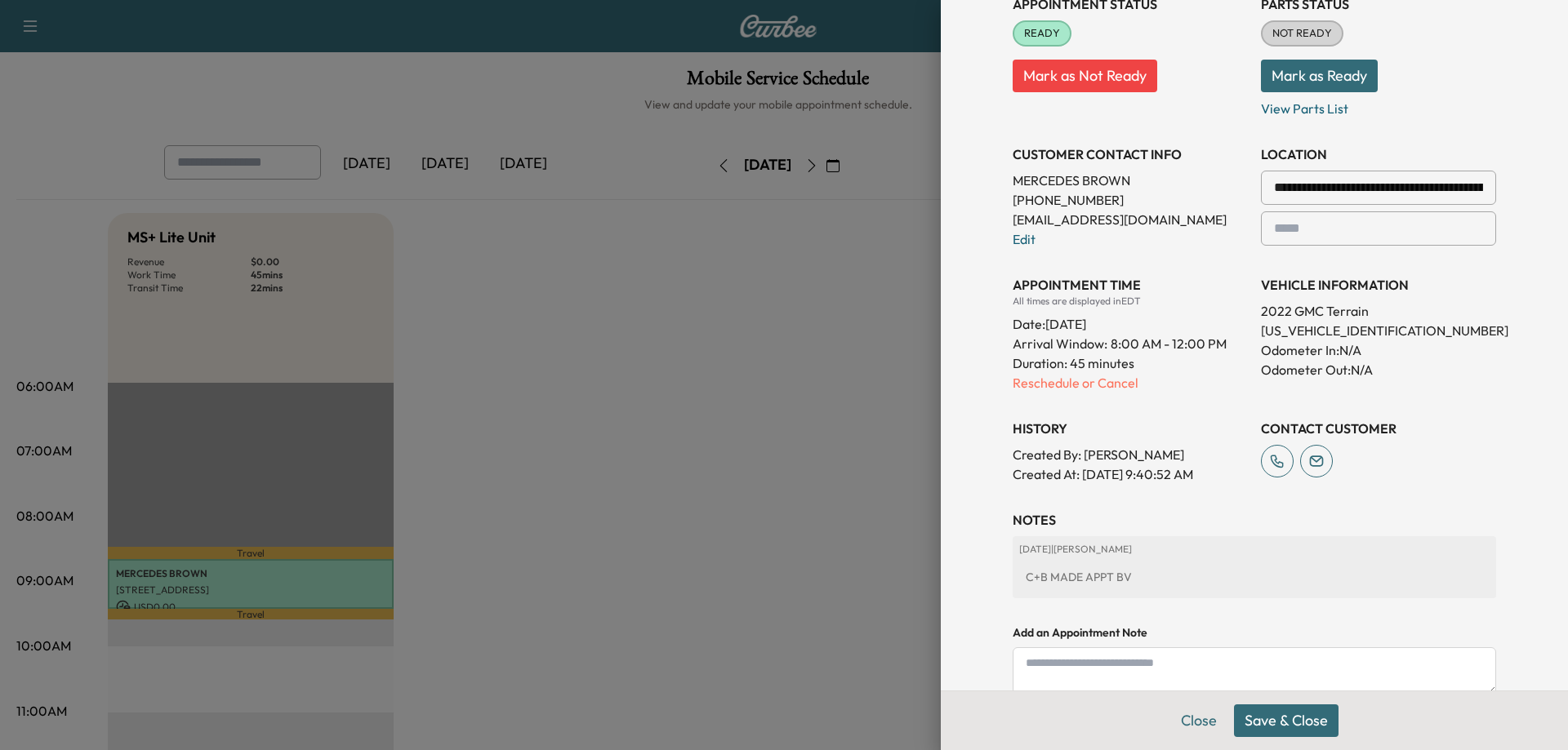
scroll to position [362, 0]
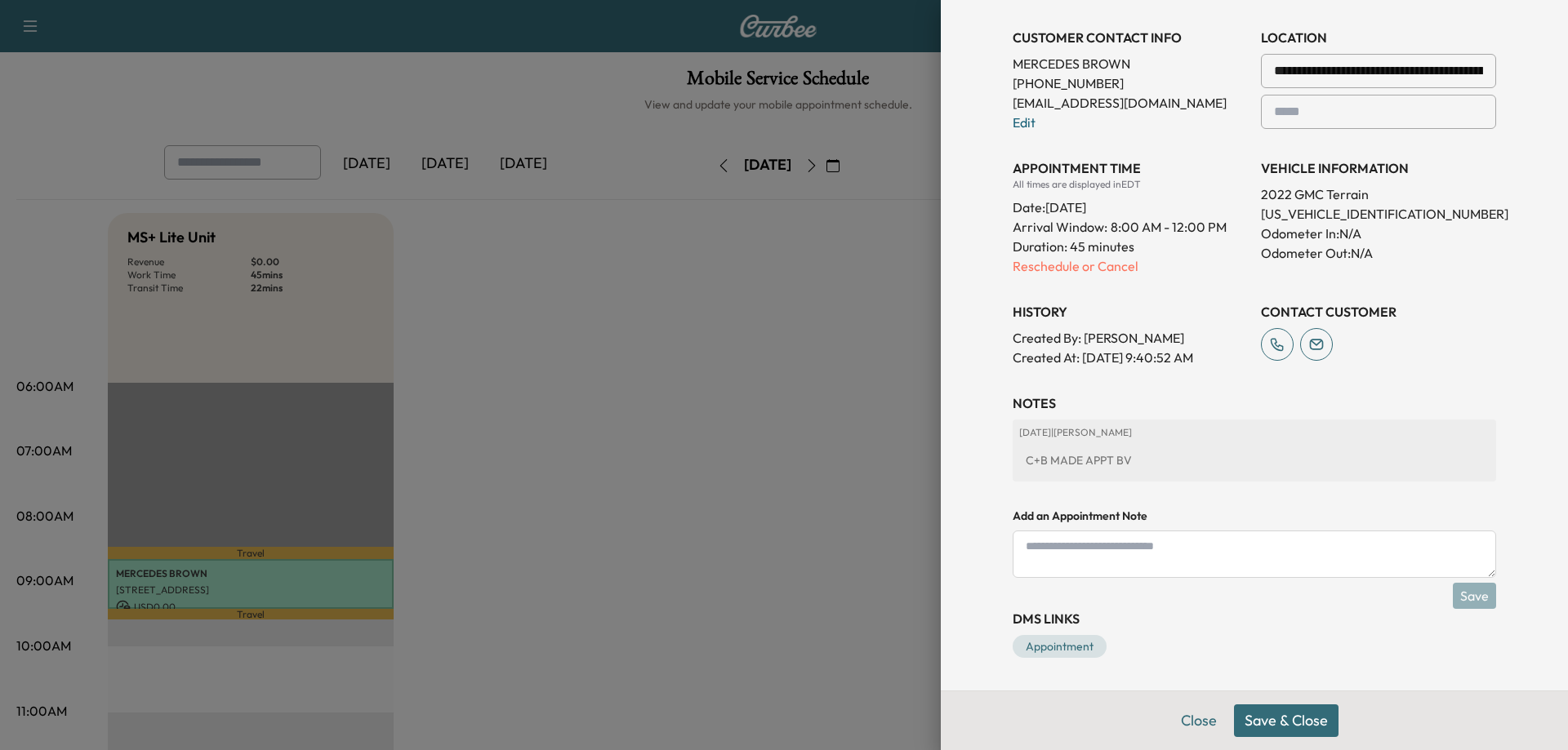
click at [1015, 551] on textarea at bounding box center [1254, 553] width 484 height 47
type textarea "**********"
click at [1456, 595] on button "Save" at bounding box center [1474, 596] width 43 height 26
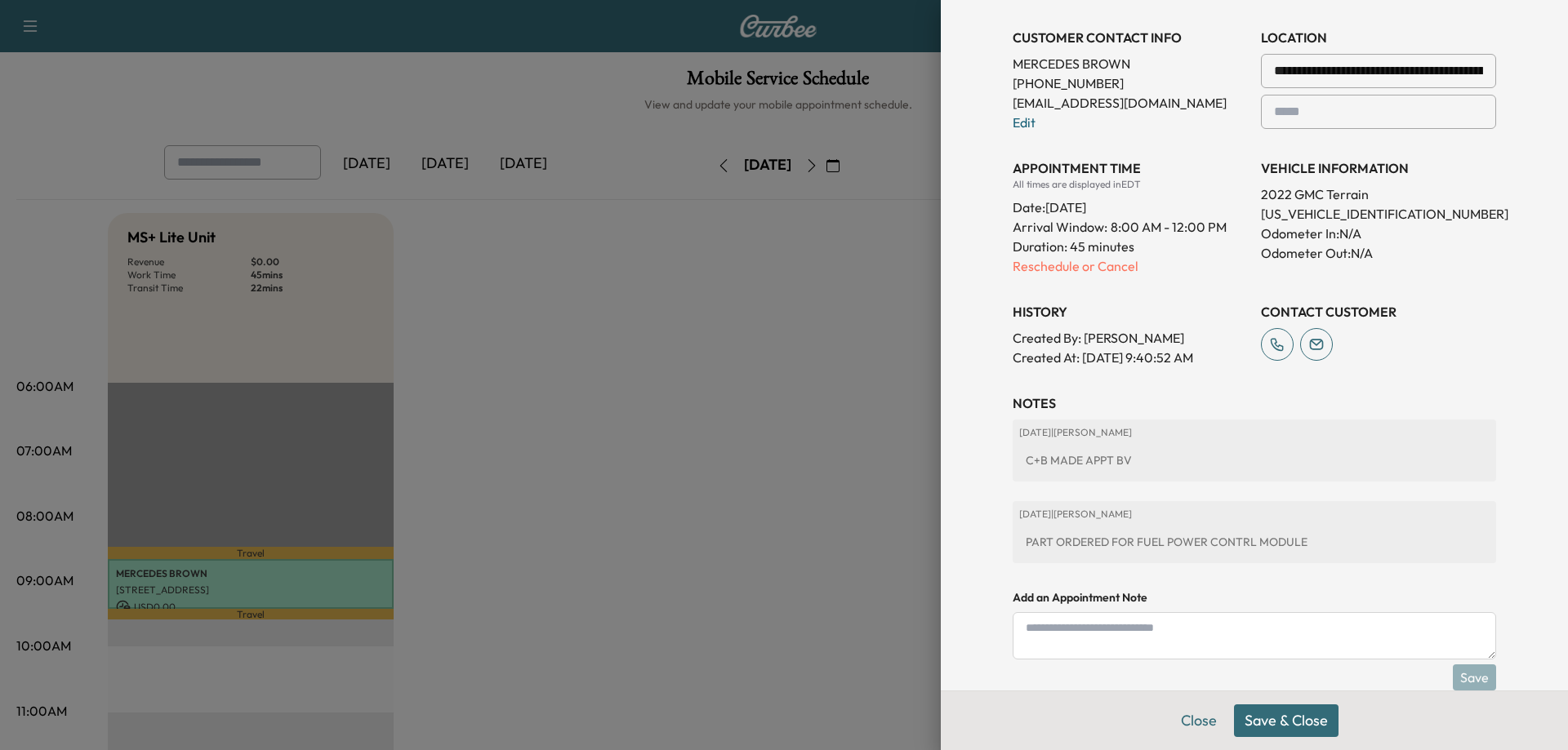
click at [1245, 726] on button "Save & Close" at bounding box center [1286, 720] width 105 height 33
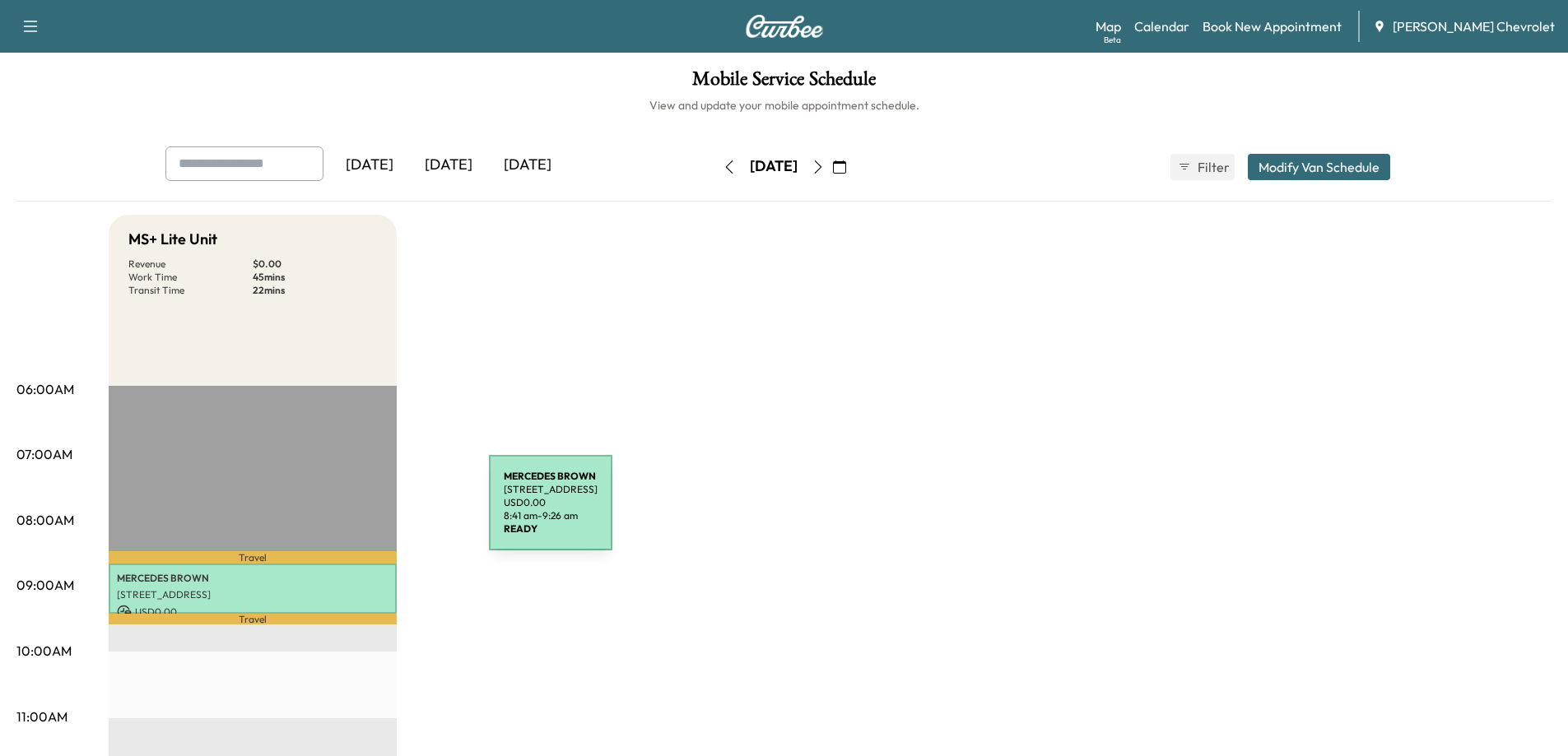
scroll to position [247, 0]
